Goal: Task Accomplishment & Management: Manage account settings

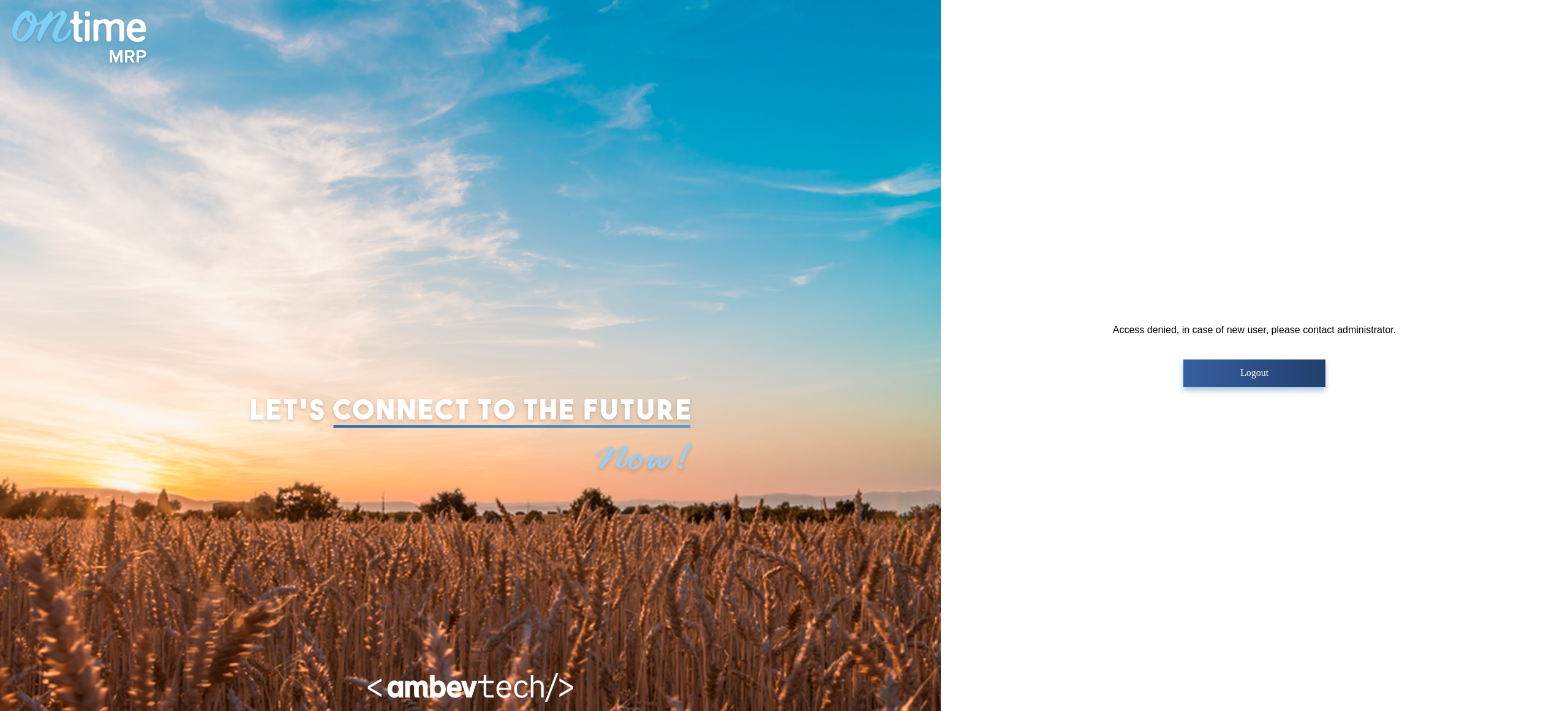
click at [1275, 385] on button "Logout" at bounding box center [1254, 374] width 141 height 27
click at [1266, 368] on p "Logout" at bounding box center [1254, 373] width 134 height 11
